Goal: Information Seeking & Learning: Learn about a topic

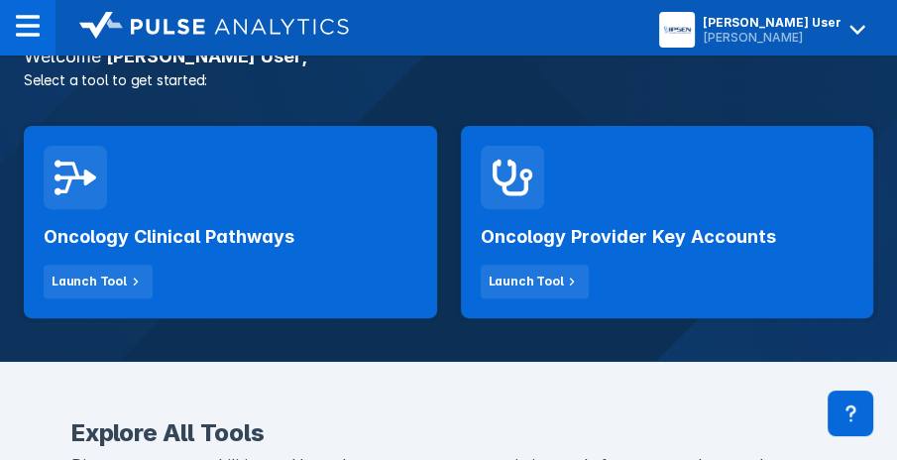
scroll to position [397, 0]
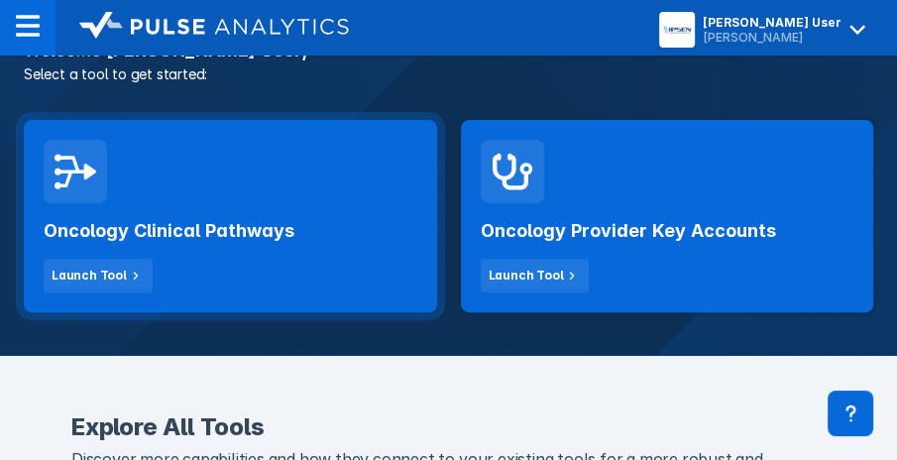
click at [155, 241] on h2 "Oncology Clinical Pathways" at bounding box center [169, 231] width 251 height 24
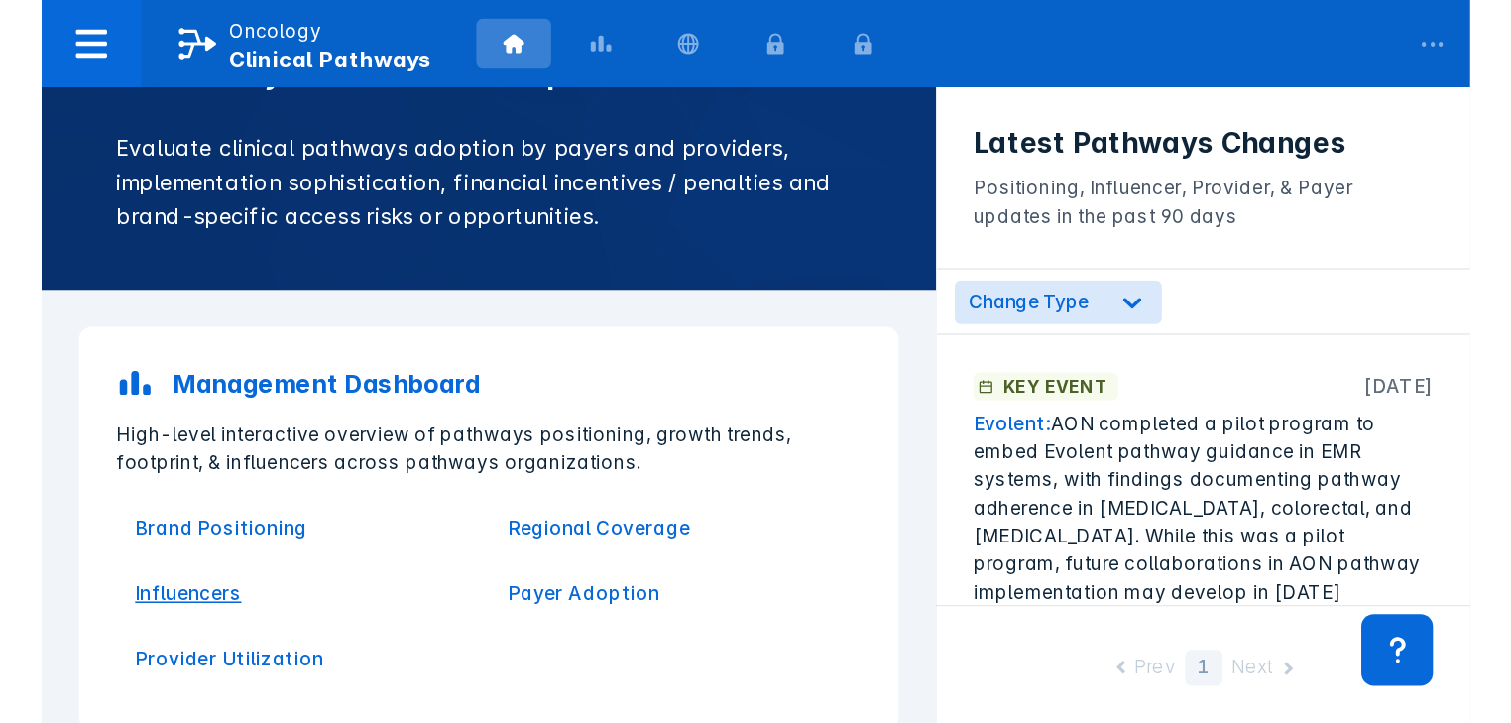
scroll to position [159, 0]
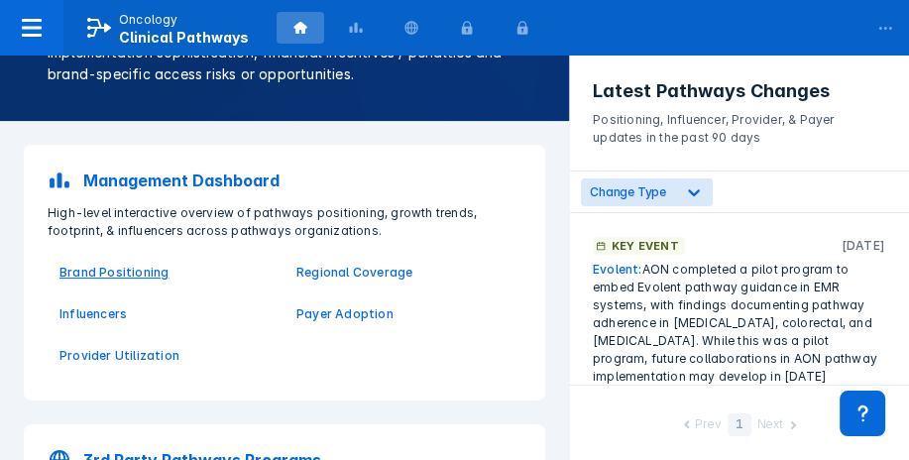
click at [113, 278] on p "Brand Positioning" at bounding box center [165, 273] width 213 height 18
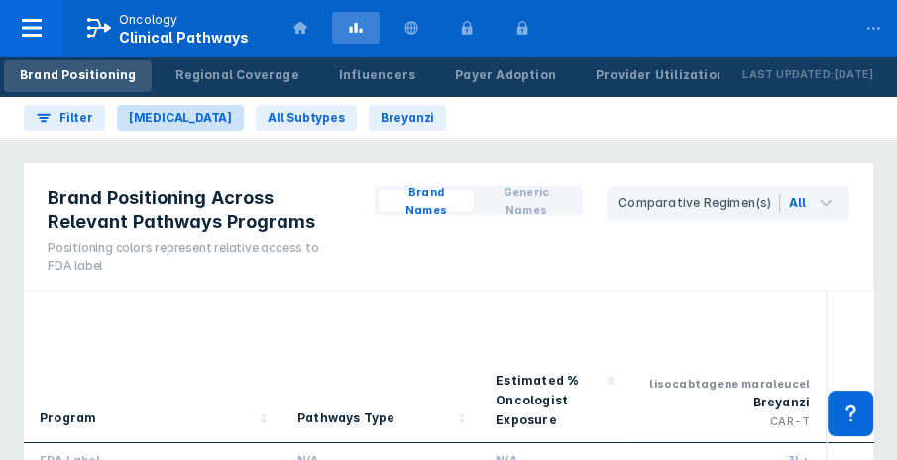
click at [219, 117] on span "[MEDICAL_DATA]" at bounding box center [180, 118] width 103 height 18
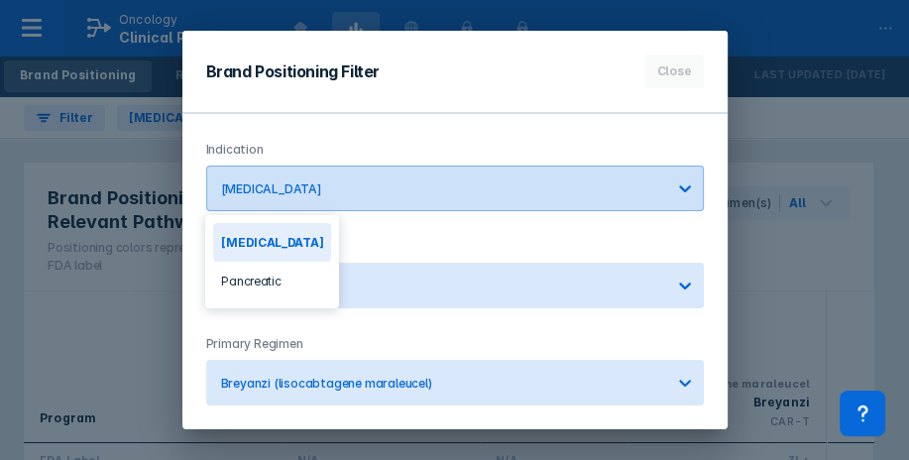
click at [685, 196] on icon at bounding box center [685, 188] width 20 height 20
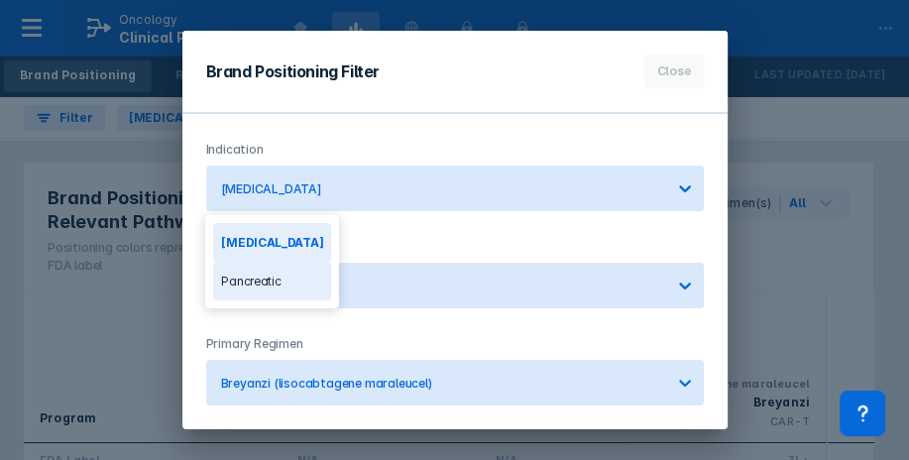
click at [262, 287] on div "Pancreatic" at bounding box center [272, 281] width 118 height 39
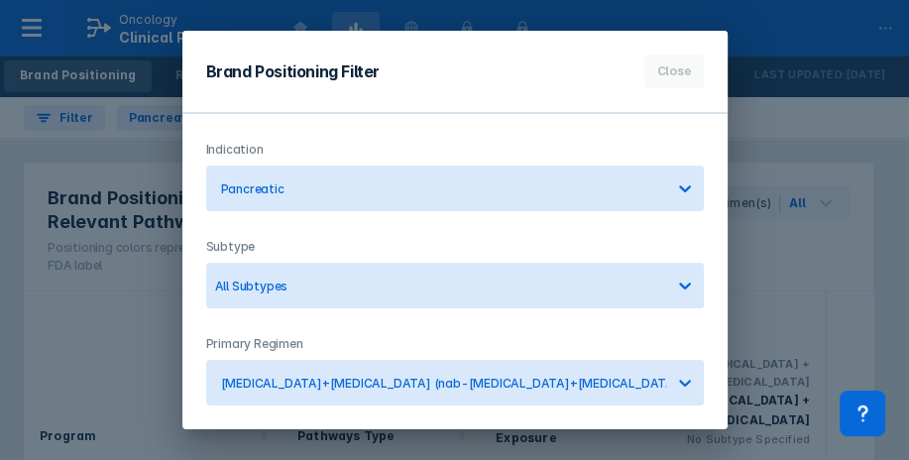
click at [827, 153] on div "Brand Positioning Filter Close Indication option Pancreatic, selected. Pancreat…" at bounding box center [454, 230] width 909 height 460
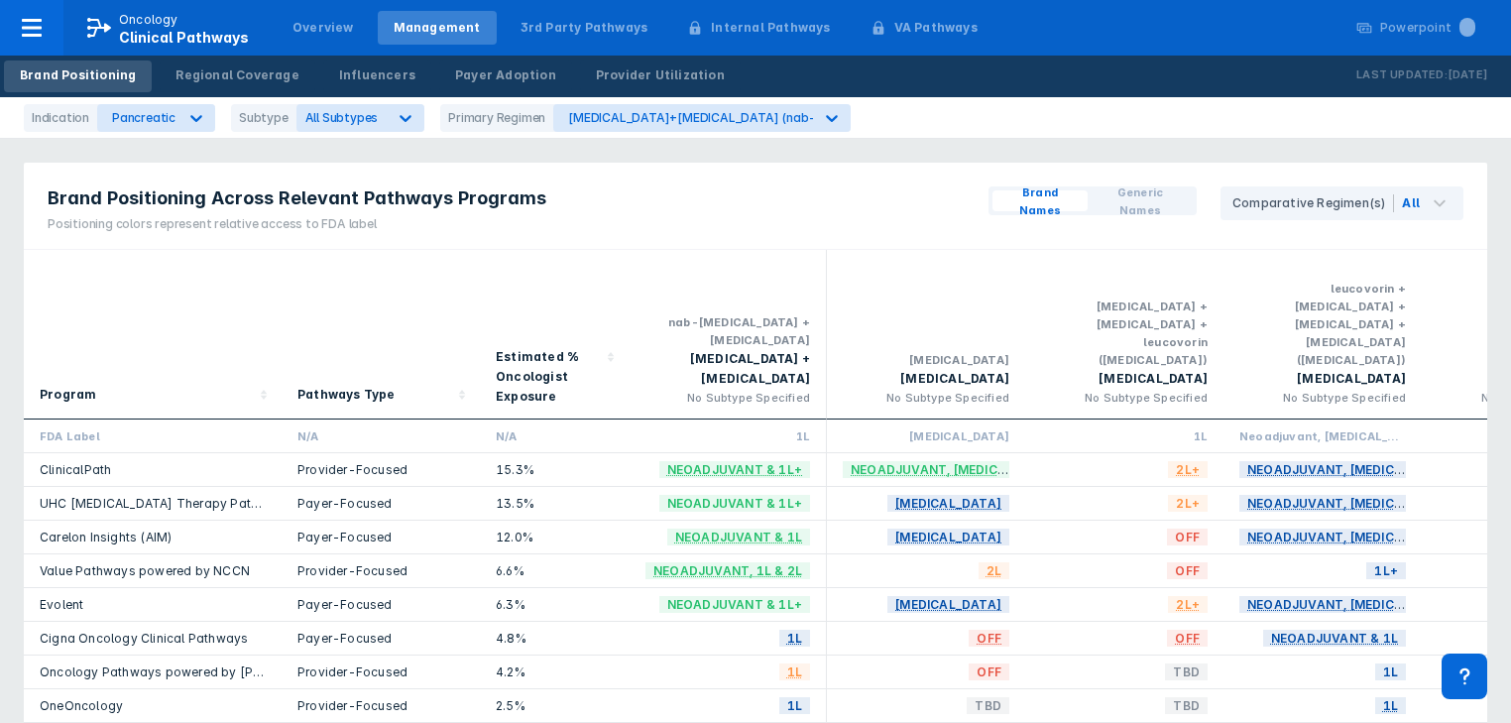
click at [896, 196] on span "Generic Names" at bounding box center [1140, 201] width 89 height 36
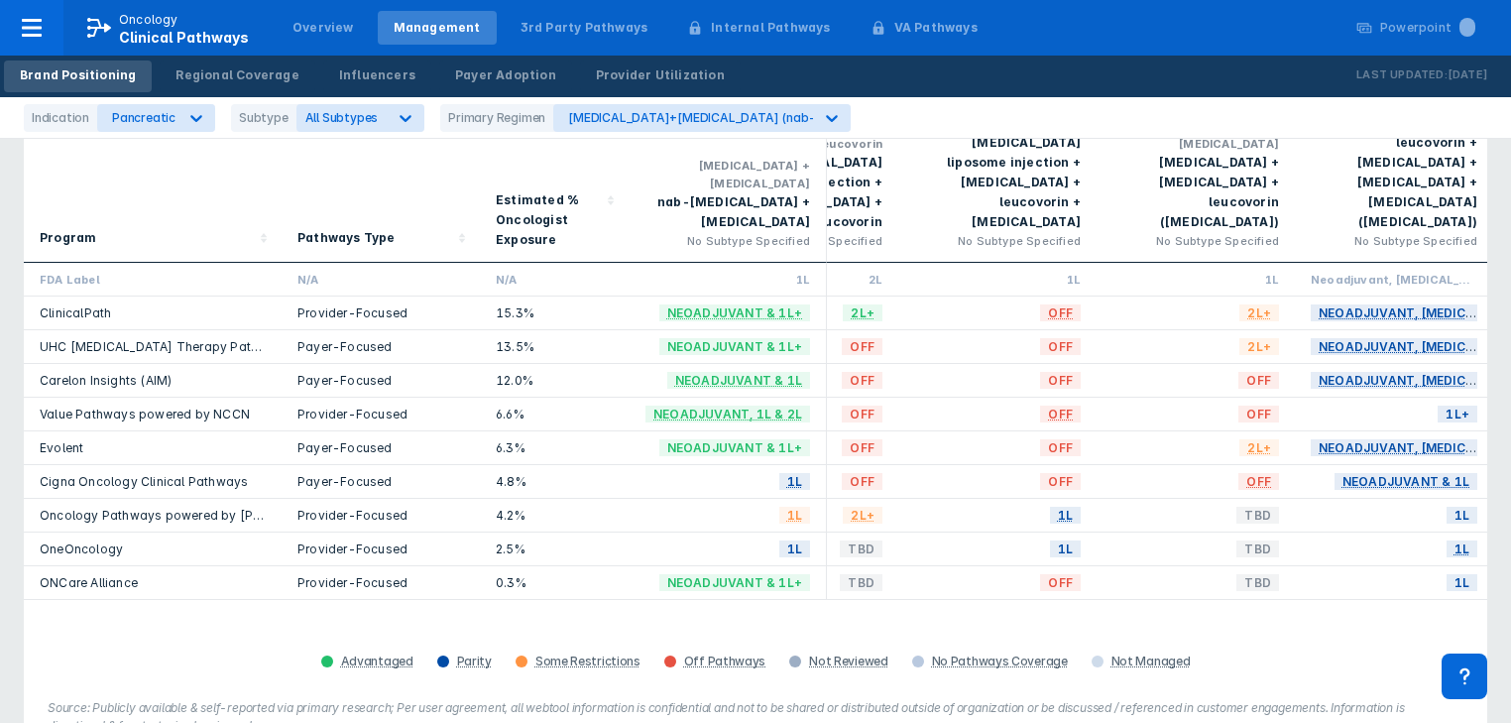
scroll to position [79, 0]
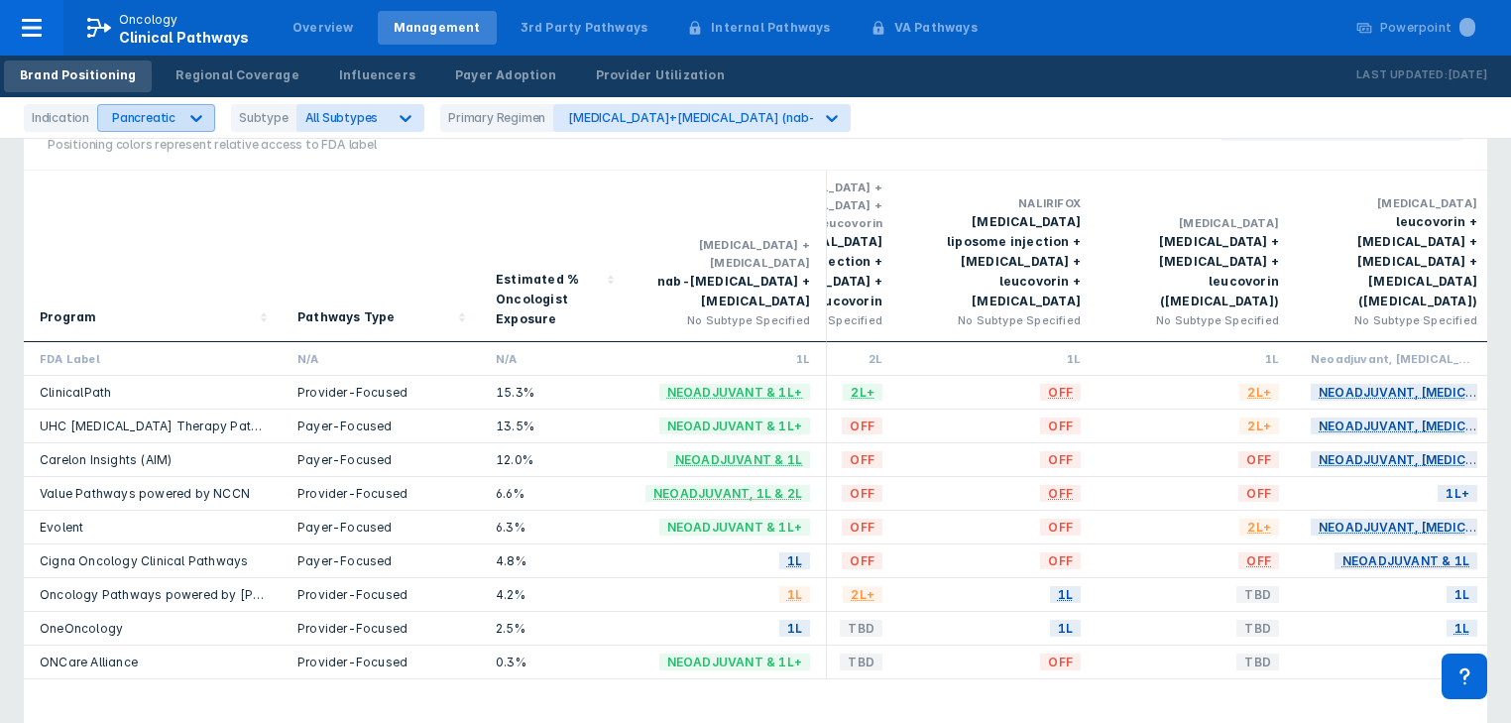
click at [194, 121] on icon at bounding box center [196, 118] width 20 height 20
click at [176, 161] on div "[MEDICAL_DATA]" at bounding box center [158, 163] width 112 height 39
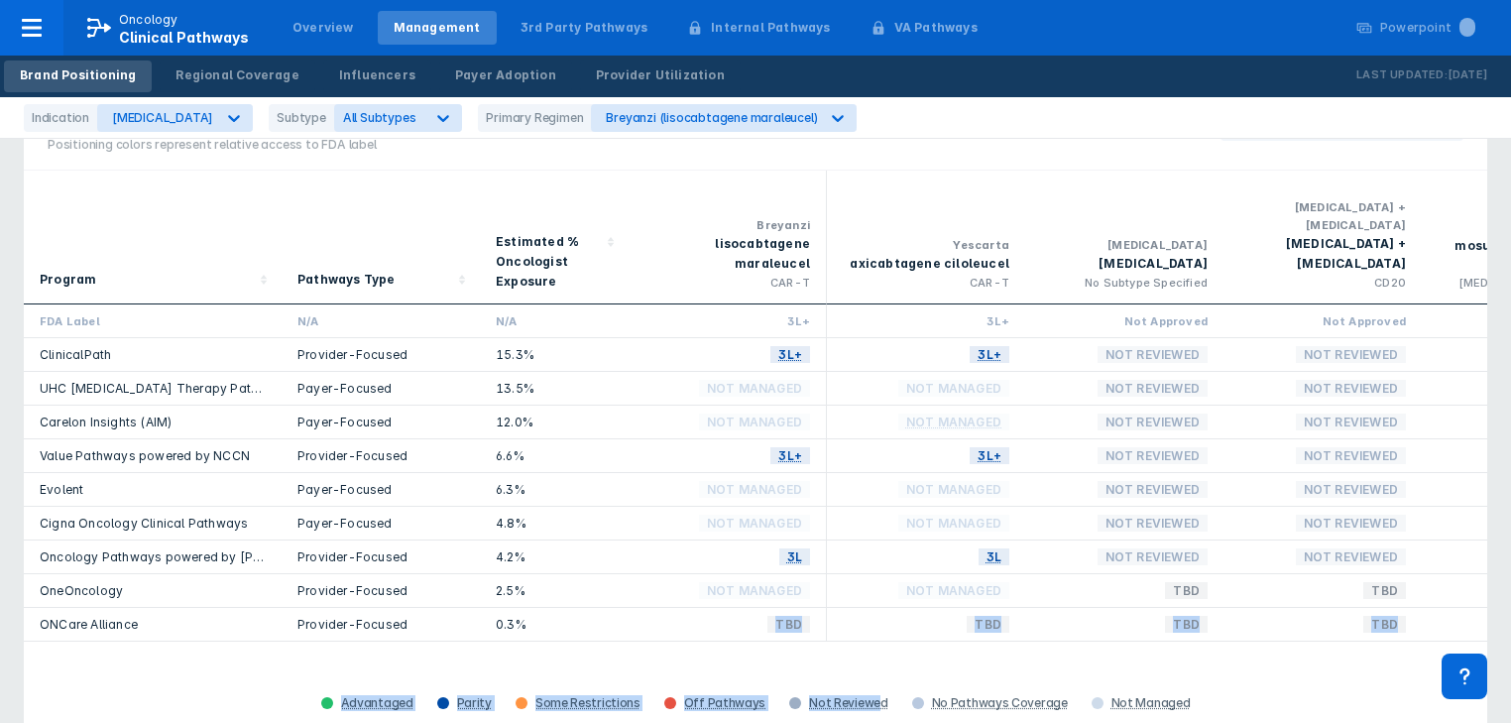
drag, startPoint x: 679, startPoint y: 602, endPoint x: 801, endPoint y: 613, distance: 122.5
click at [870, 459] on div "Program Pathways Type Estimated % Oncologist Exposure Breyanzi lisocabtagene ma…" at bounding box center [756, 444] width 1464 height 546
click at [767, 459] on div "Program Pathways Type Estimated % Oncologist Exposure Breyanzi lisocabtagene ma…" at bounding box center [756, 444] width 1464 height 546
click at [896, 111] on div "Indication [MEDICAL_DATA] Subtype All Subtypes Primary Regimen Breyanzi (lisoca…" at bounding box center [755, 118] width 1511 height 42
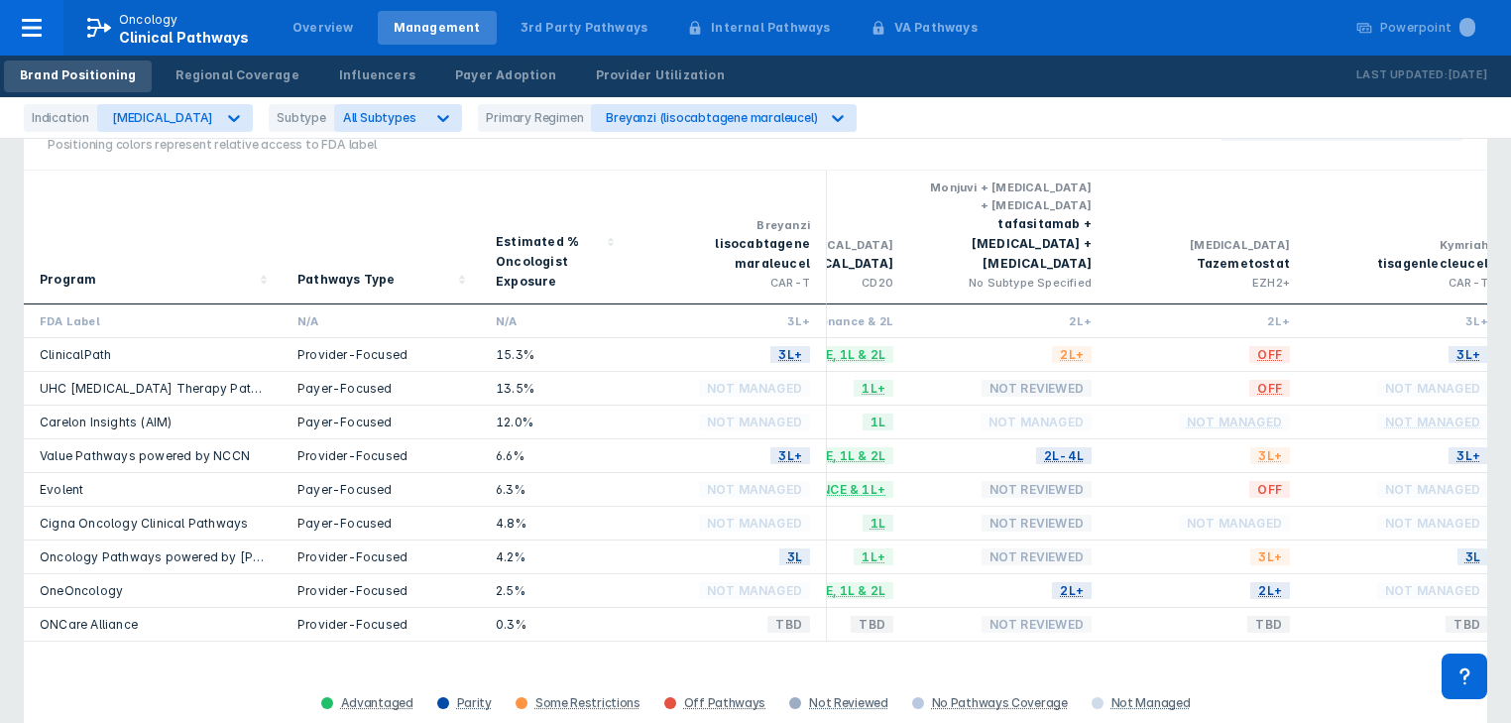
scroll to position [0, 1323]
